Goal: Find specific page/section: Find specific page/section

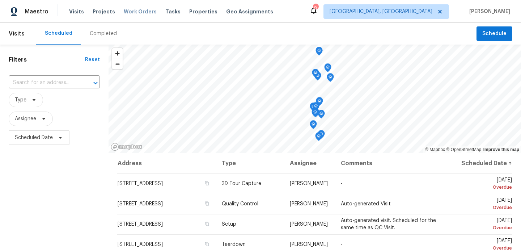
click at [142, 12] on span "Work Orders" at bounding box center [140, 11] width 33 height 7
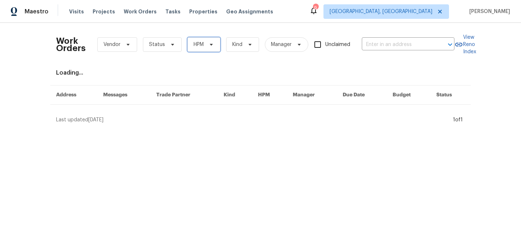
click at [202, 50] on span "HPM" at bounding box center [203, 44] width 33 height 14
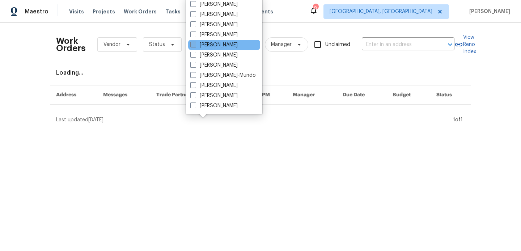
click at [193, 47] on span at bounding box center [193, 45] width 6 height 6
click at [193, 46] on input "[PERSON_NAME]" at bounding box center [192, 43] width 5 height 5
checkbox input "true"
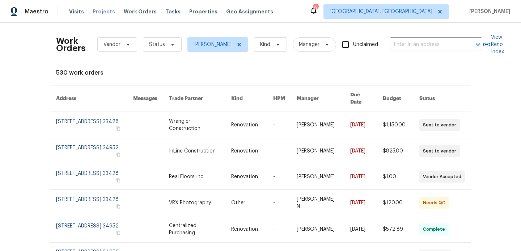
click at [109, 12] on span "Projects" at bounding box center [104, 11] width 22 height 7
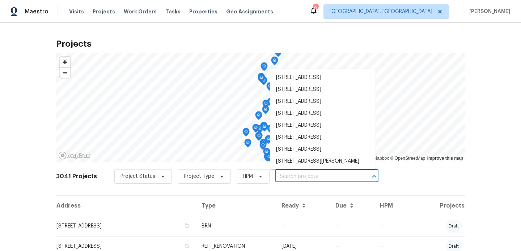
click at [296, 178] on input "text" at bounding box center [316, 176] width 83 height 11
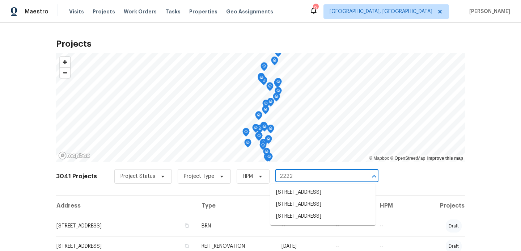
type input "22226"
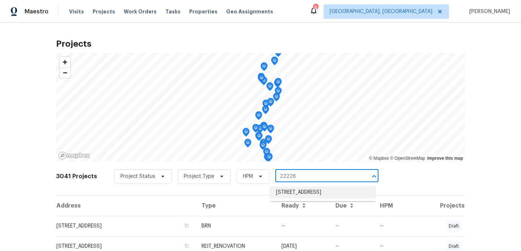
click at [295, 196] on li "[STREET_ADDRESS]" at bounding box center [322, 192] width 105 height 12
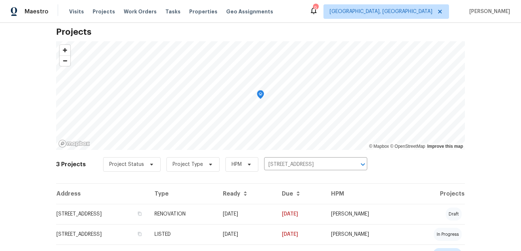
scroll to position [22, 0]
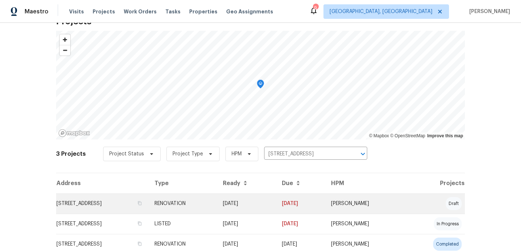
click at [141, 205] on td "[STREET_ADDRESS]" at bounding box center [102, 203] width 93 height 20
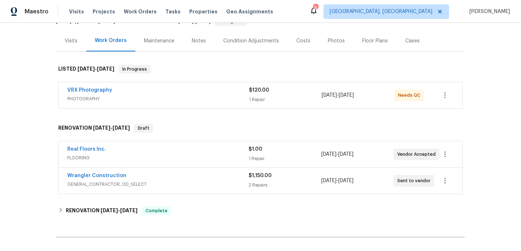
scroll to position [81, 0]
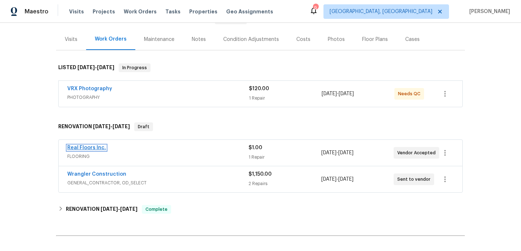
click at [88, 149] on link "Real Floors Inc." at bounding box center [86, 147] width 39 height 5
